Goal: Task Accomplishment & Management: Use online tool/utility

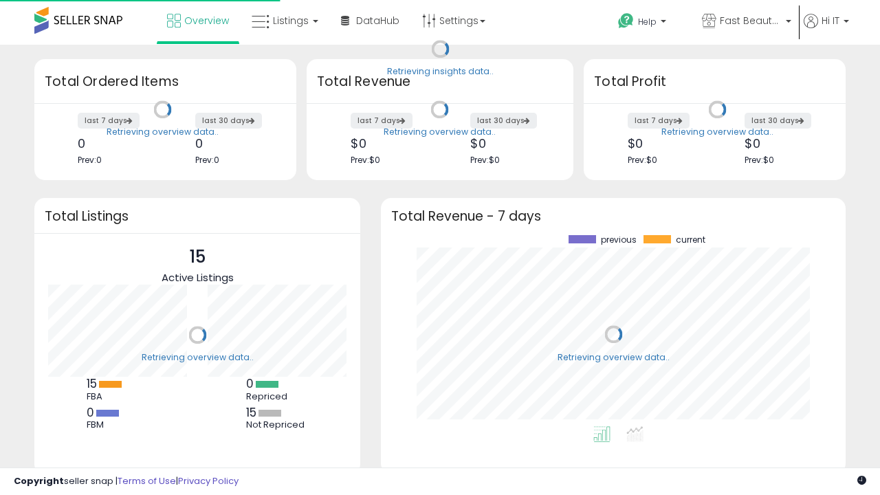
scroll to position [191, 437]
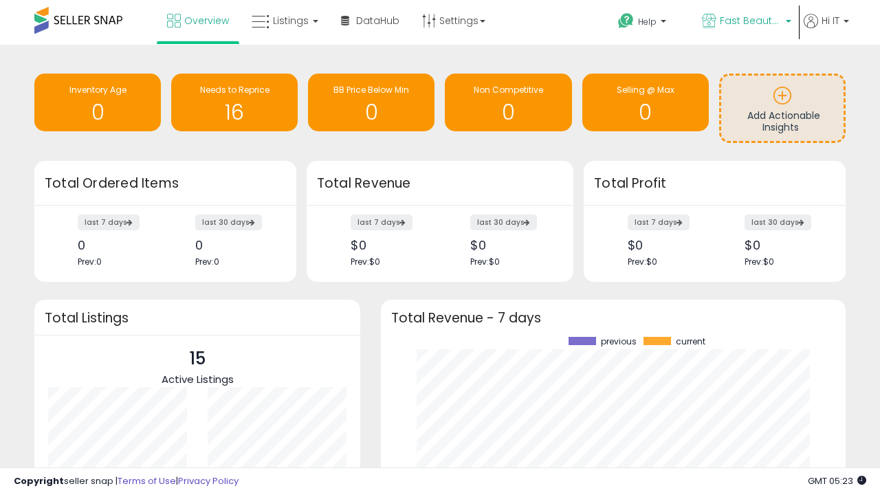
click at [745, 22] on span "Fast Beauty ([GEOGRAPHIC_DATA])" at bounding box center [751, 21] width 62 height 14
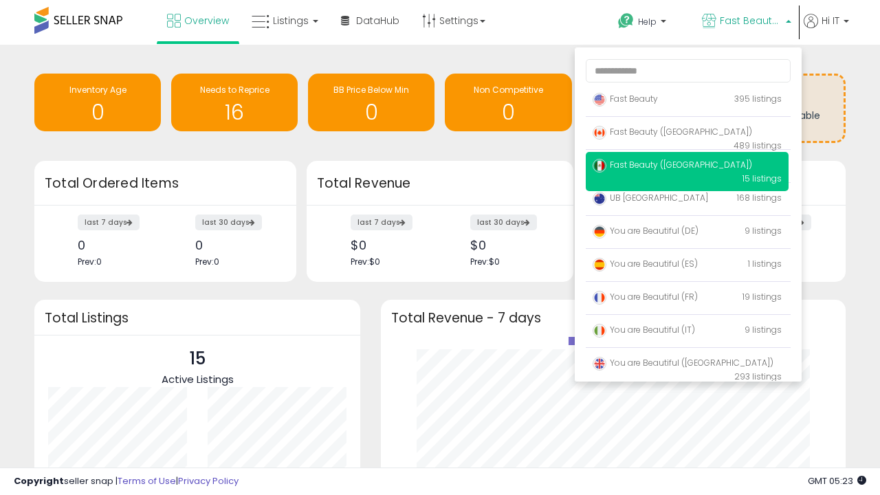
click at [687, 365] on span "You are Beautiful ([GEOGRAPHIC_DATA])" at bounding box center [683, 363] width 181 height 12
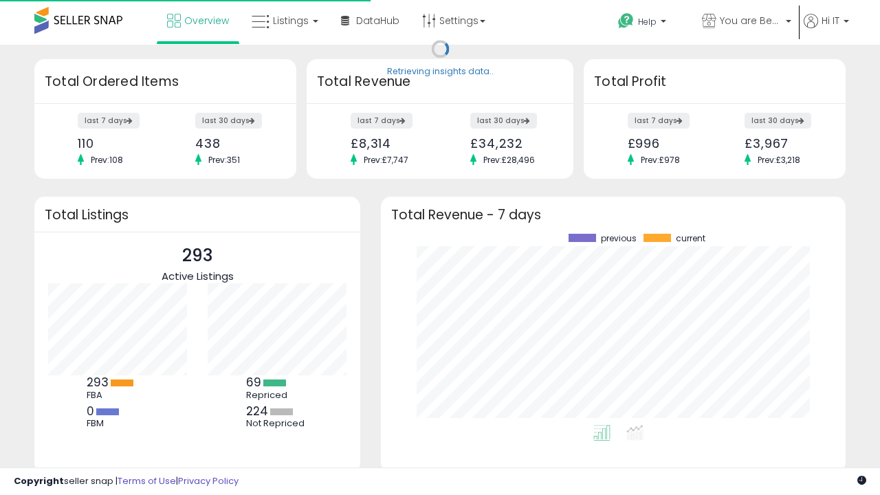
scroll to position [191, 437]
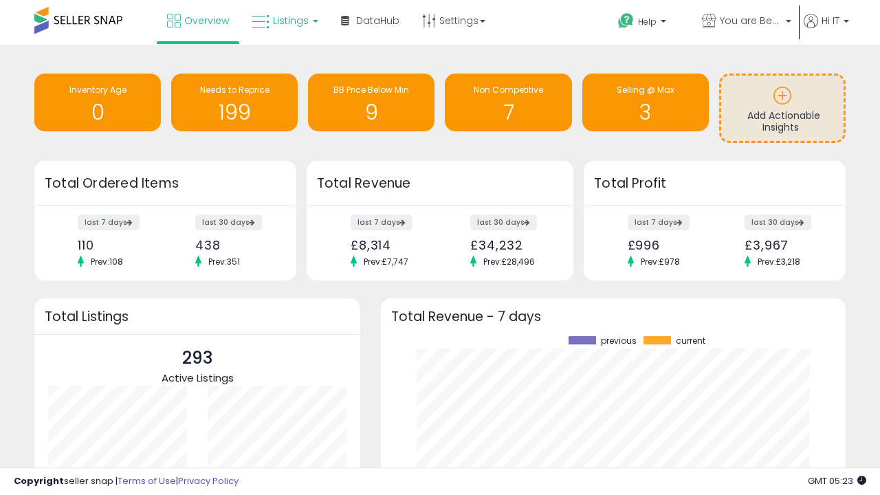
click at [283, 21] on span "Listings" at bounding box center [291, 21] width 36 height 14
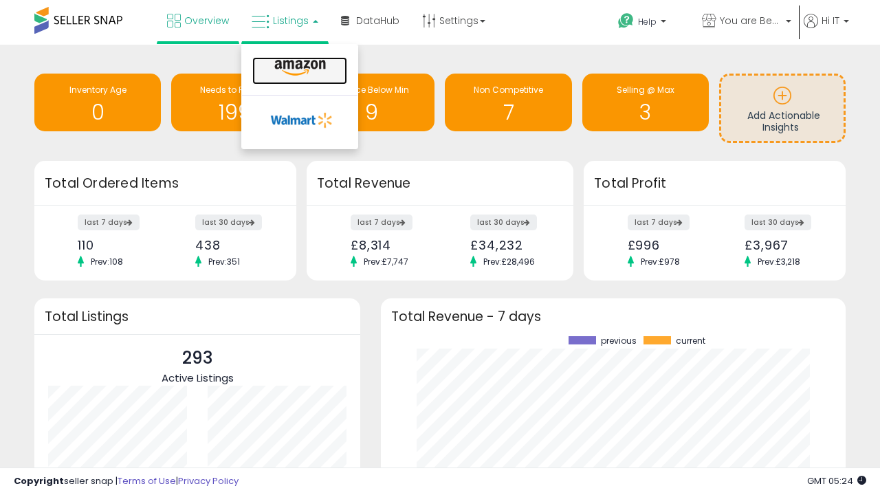
click at [298, 68] on icon at bounding box center [300, 68] width 60 height 18
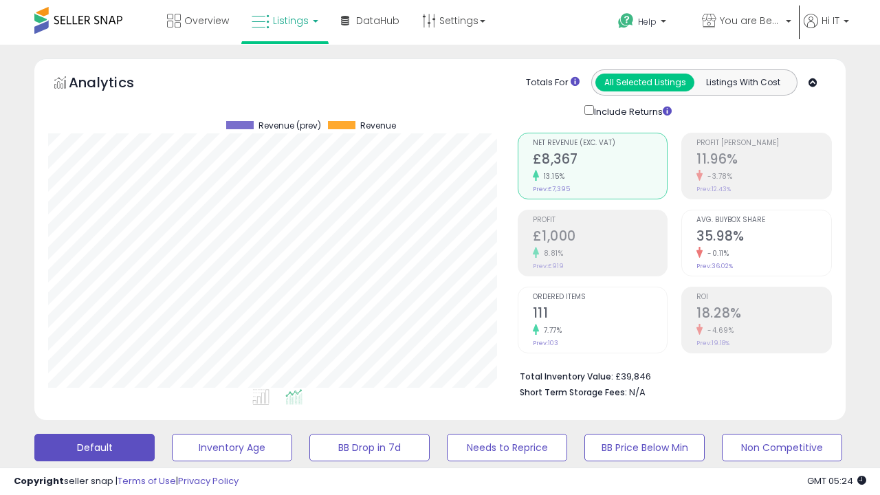
scroll to position [374, 0]
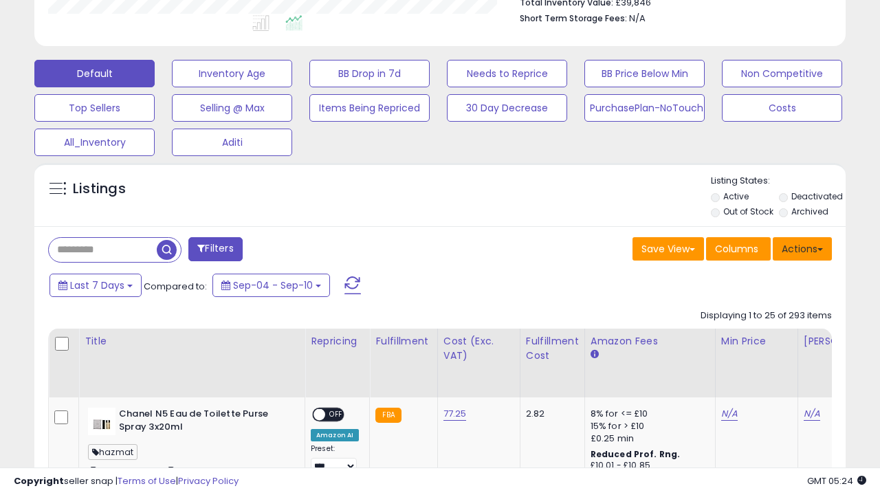
click at [802, 248] on button "Actions" at bounding box center [802, 248] width 59 height 23
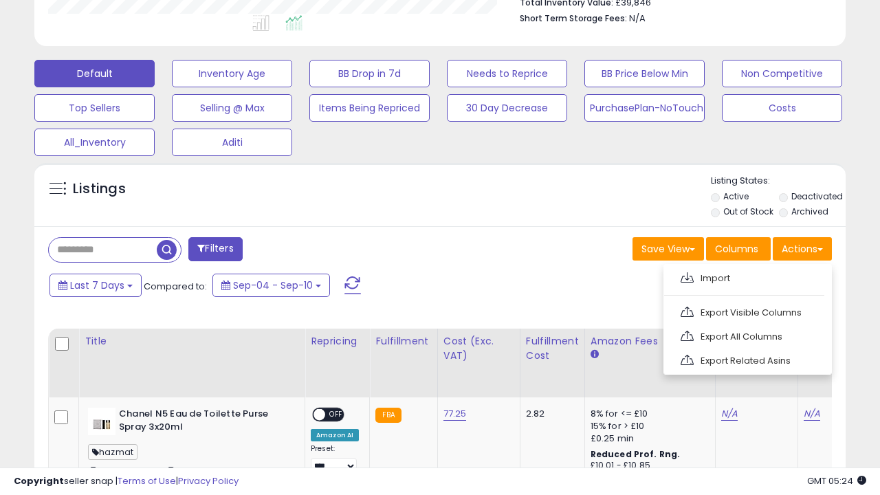
click at [687, 276] on span at bounding box center [687, 277] width 13 height 10
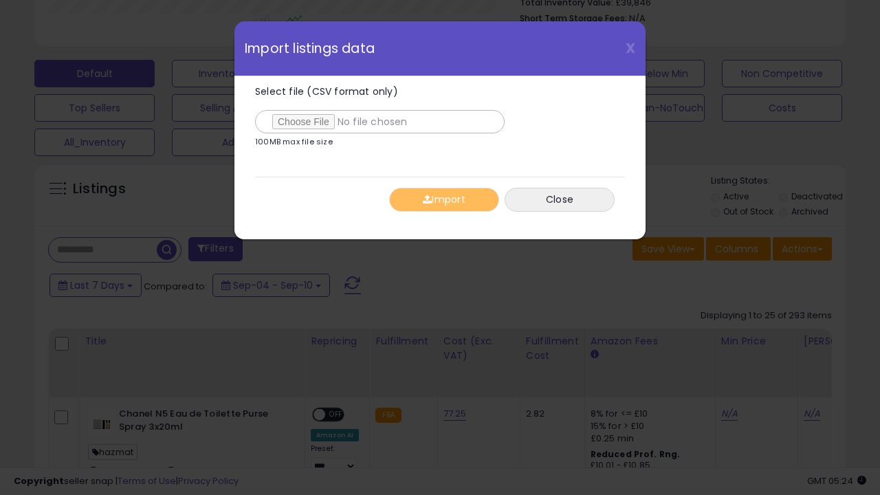
type input "**********"
click at [444, 199] on button "Import" at bounding box center [444, 200] width 110 height 24
